Goal: Find specific page/section: Find specific page/section

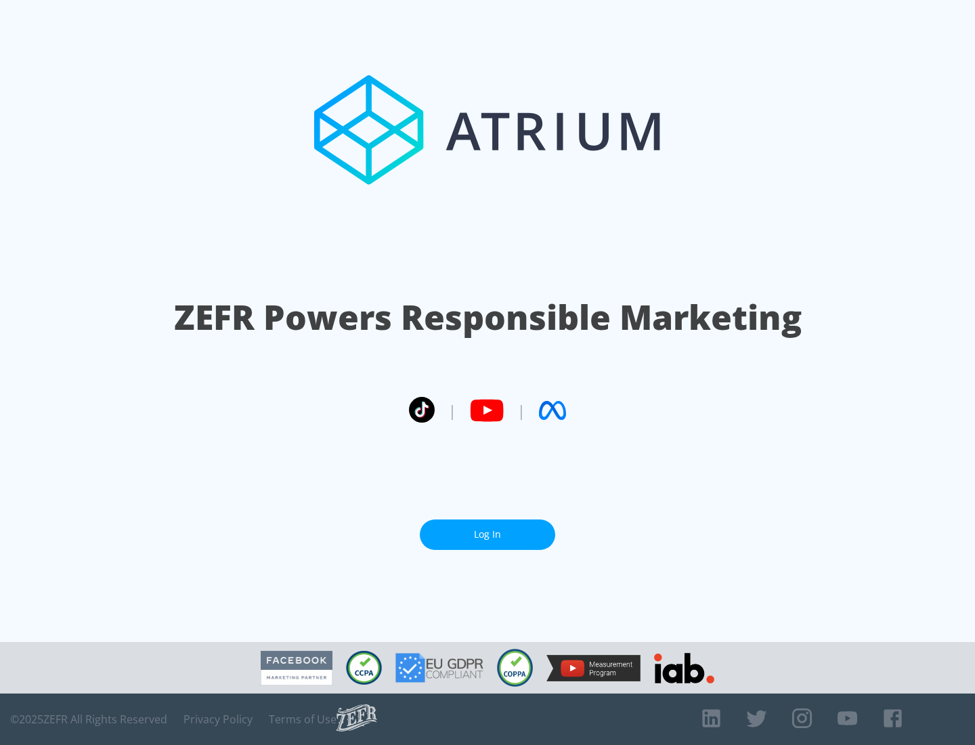
click at [488, 529] on link "Log In" at bounding box center [487, 535] width 135 height 30
